Goal: Find specific page/section: Find specific page/section

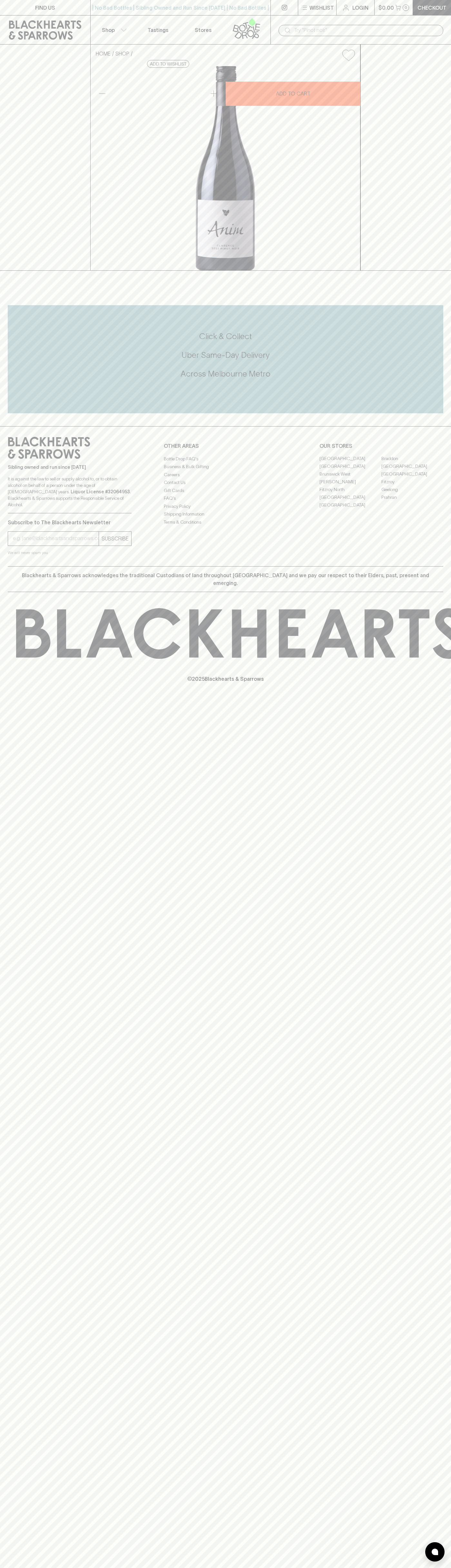
click at [211, 29] on link "Stores" at bounding box center [203, 30] width 45 height 29
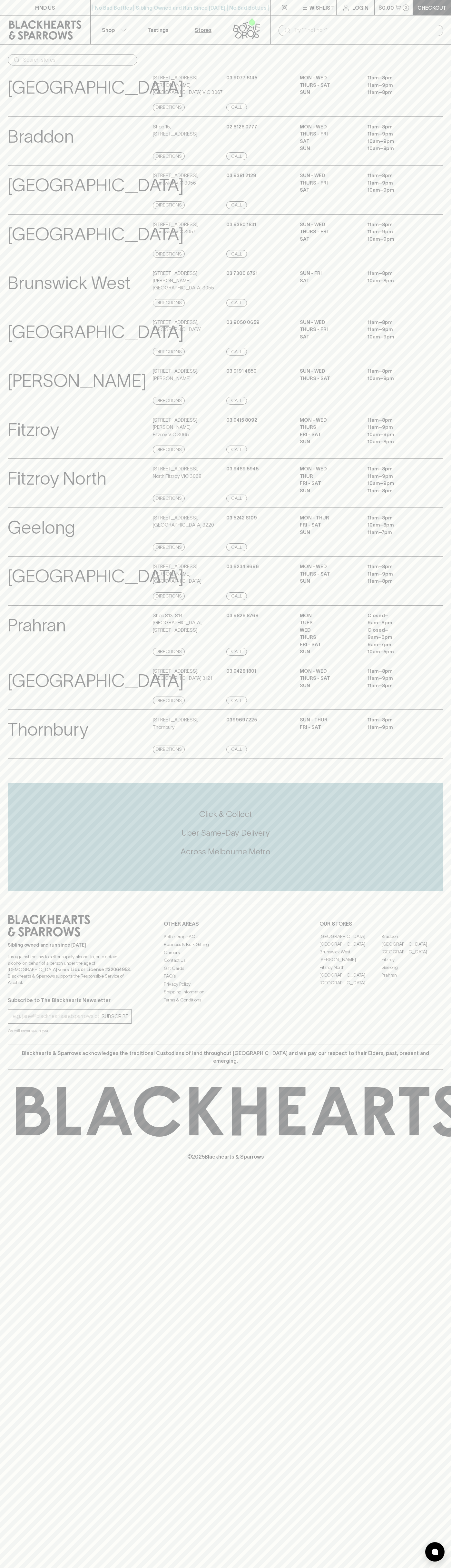
click at [441, 1031] on div "Sibling owned and run since 2006 It is against the law to sell or supply alcoho…" at bounding box center [225, 974] width 451 height 140
click at [245, 1568] on html "FIND US | No Bad Bottles | Sibling Owned and Run Since 2006 | No Bad Bottles | …" at bounding box center [225, 784] width 451 height 1568
click at [16, 639] on p "Prahran" at bounding box center [36, 625] width 58 height 27
